Goal: Information Seeking & Learning: Learn about a topic

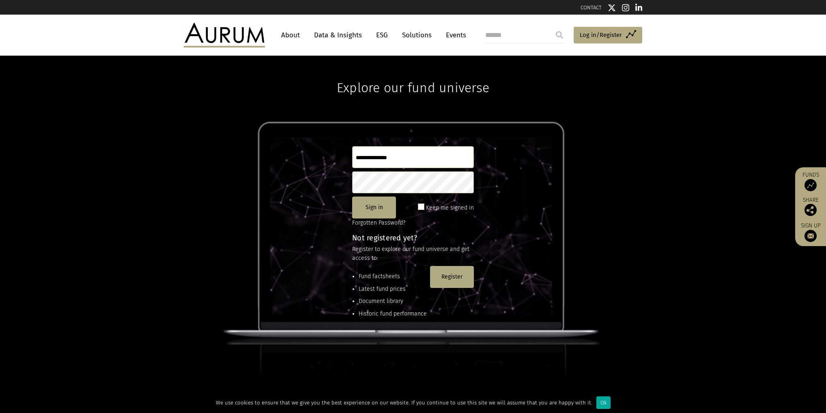
click at [349, 36] on link "Data & Insights" at bounding box center [338, 35] width 56 height 15
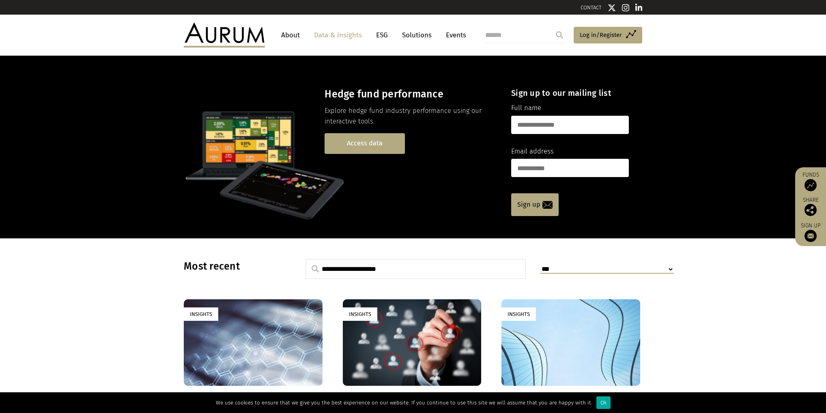
click at [353, 137] on link "Access data" at bounding box center [365, 143] width 80 height 21
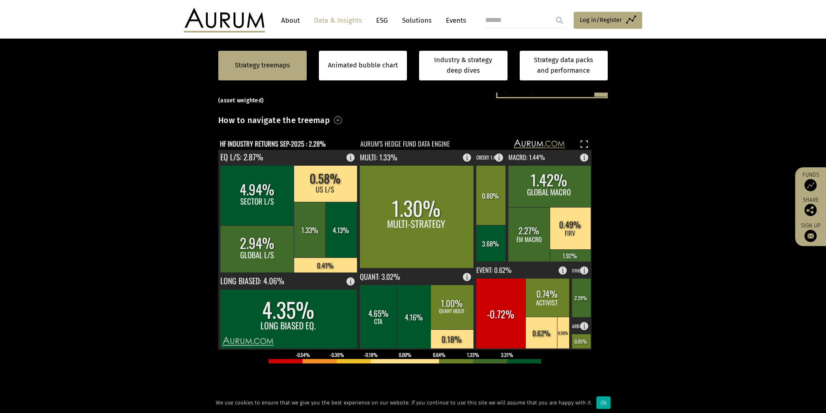
scroll to position [130, 0]
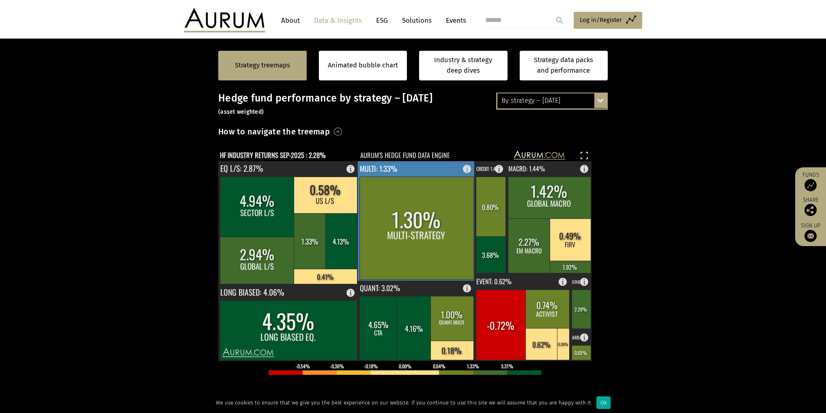
click at [466, 168] on rect at bounding box center [469, 166] width 10 height 11
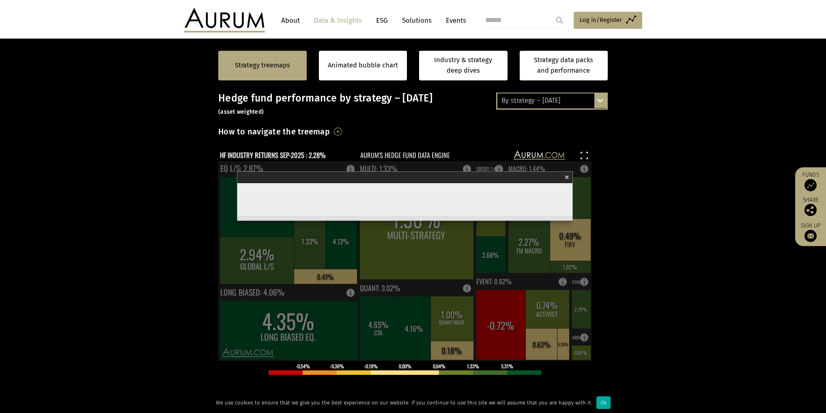
click at [567, 174] on span "×" at bounding box center [567, 175] width 4 height 9
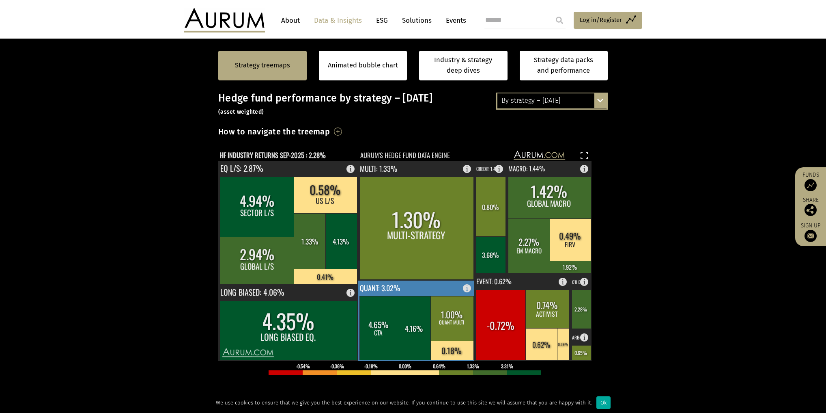
click at [467, 288] on rect at bounding box center [469, 285] width 10 height 11
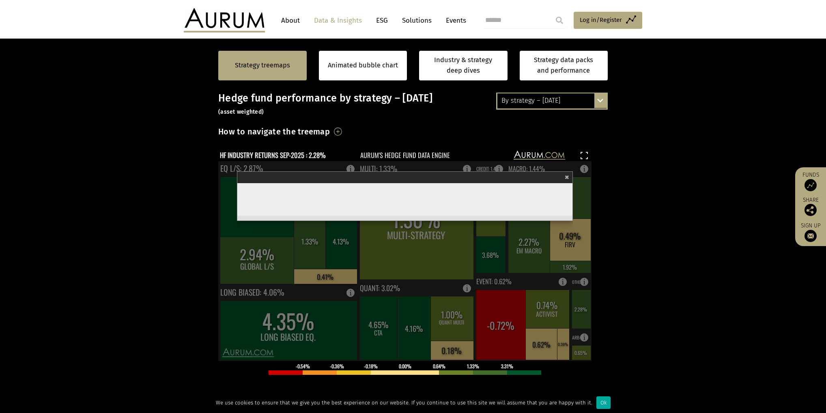
click at [566, 176] on span "×" at bounding box center [567, 175] width 4 height 9
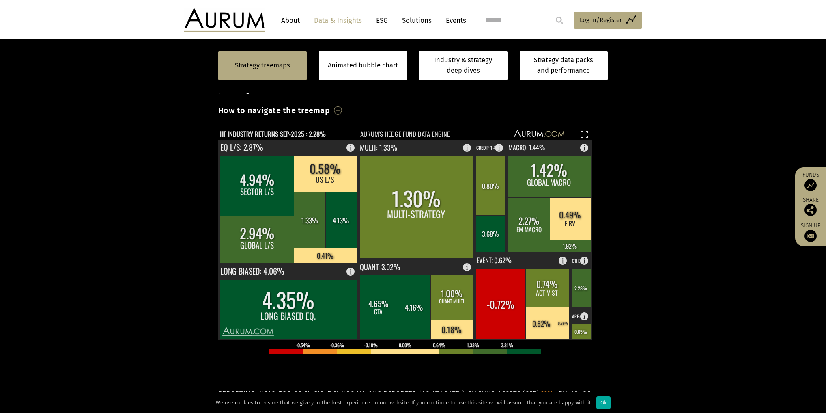
scroll to position [162, 0]
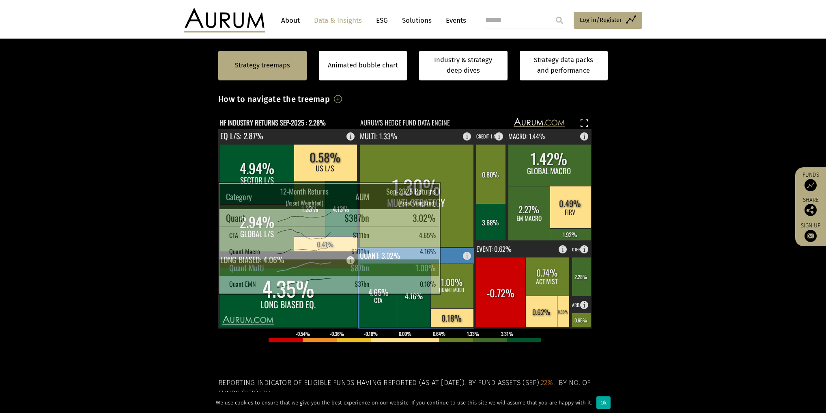
click at [453, 282] on rect at bounding box center [451, 285] width 43 height 45
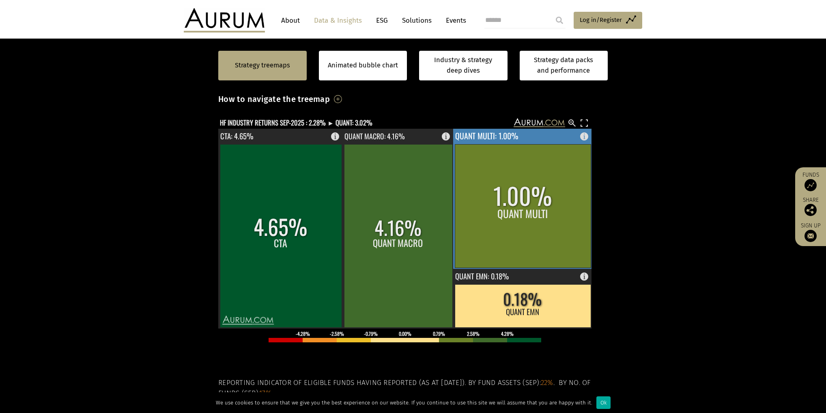
click at [587, 134] on rect at bounding box center [587, 134] width 10 height 11
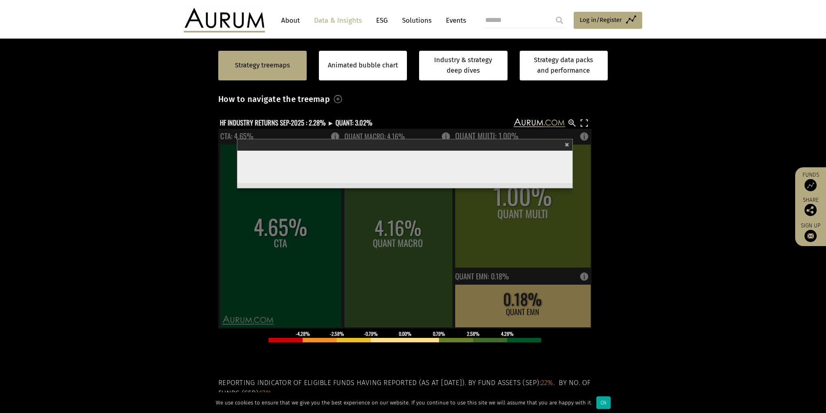
click at [574, 123] on rect at bounding box center [572, 123] width 10 height 10
click at [569, 145] on span "×" at bounding box center [567, 143] width 4 height 9
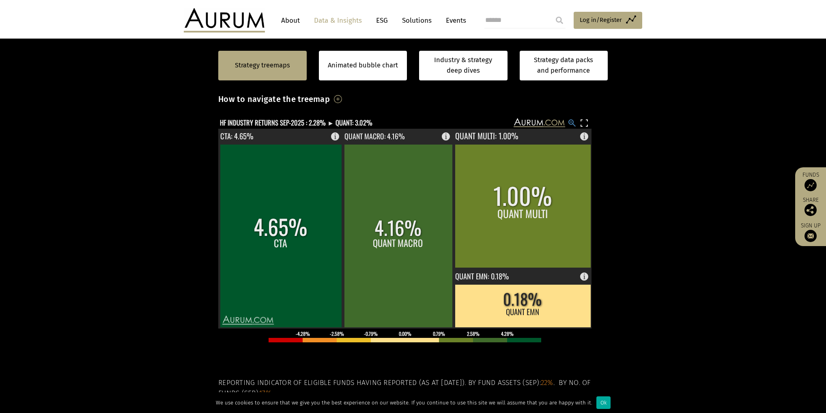
click at [570, 125] on rect at bounding box center [572, 123] width 10 height 10
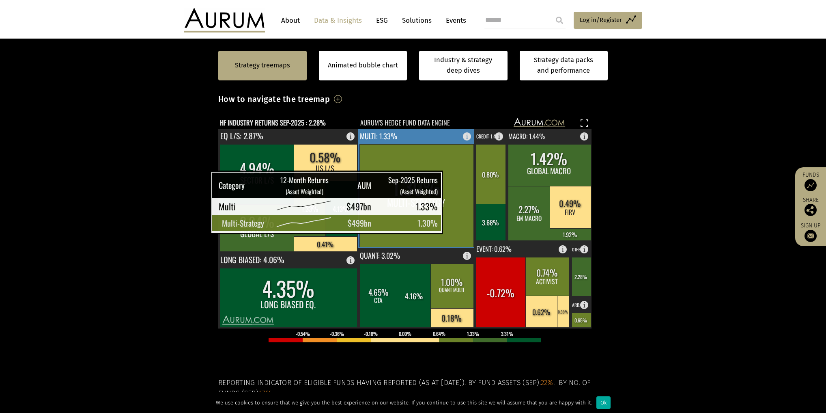
click at [445, 182] on rect at bounding box center [416, 195] width 114 height 103
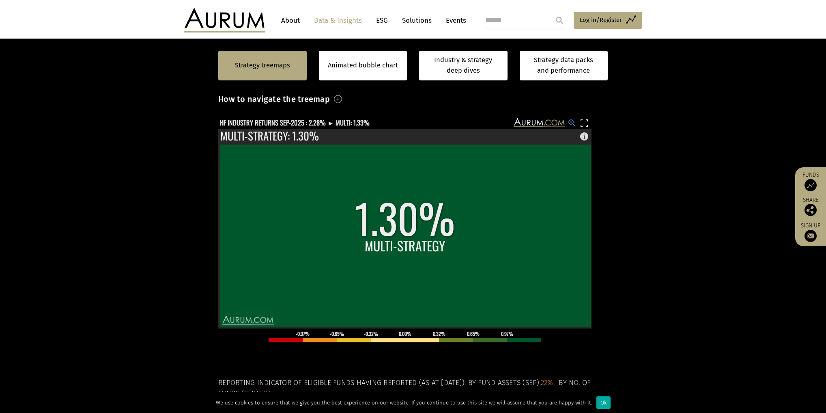
click at [574, 125] on rect at bounding box center [572, 123] width 10 height 10
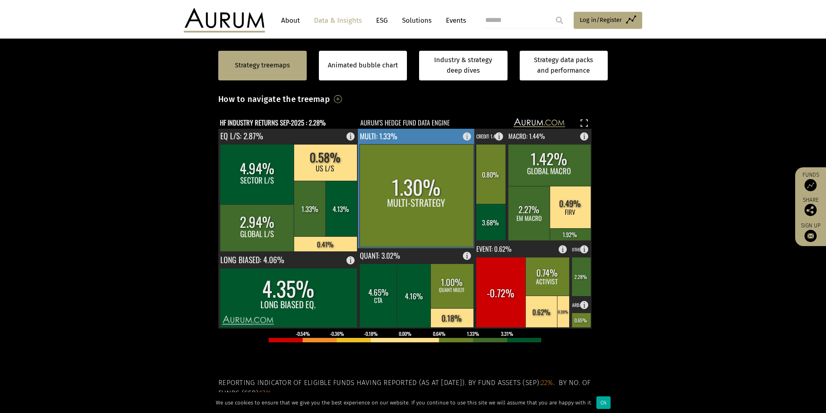
click at [468, 135] on rect at bounding box center [469, 134] width 10 height 11
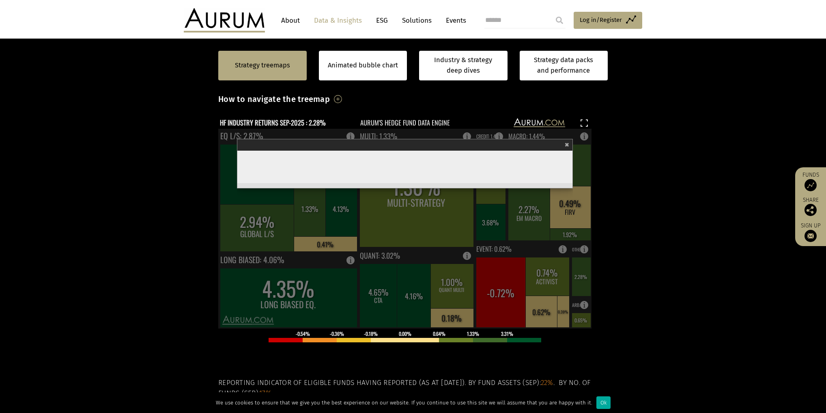
click at [568, 143] on span "×" at bounding box center [567, 143] width 4 height 9
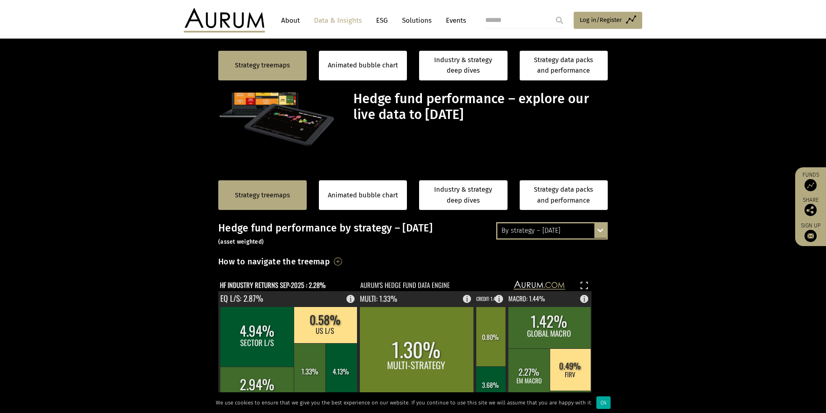
scroll to position [162, 0]
